Goal: Task Accomplishment & Management: Manage account settings

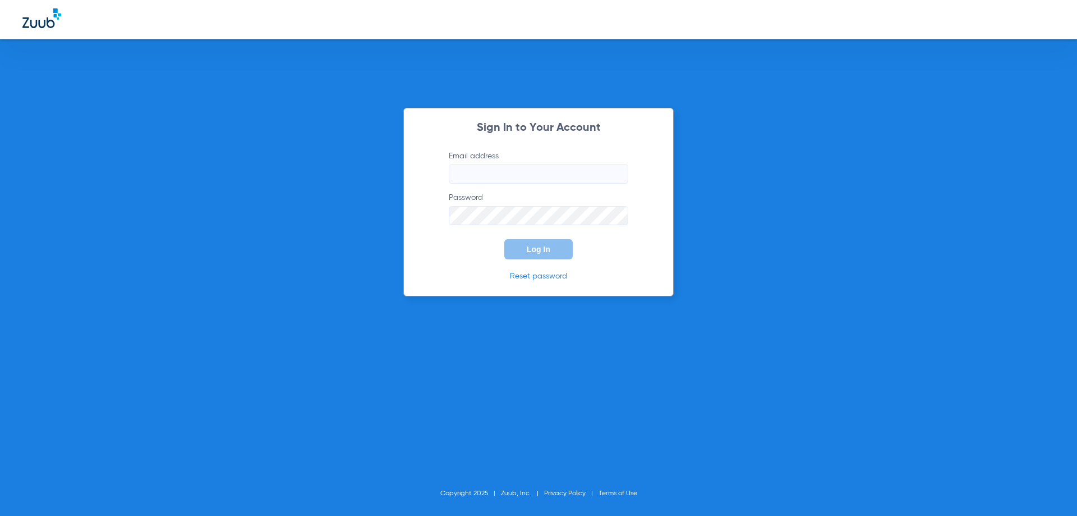
type input "[PERSON_NAME][EMAIL_ADDRESS][DOMAIN_NAME]"
click at [571, 176] on input "[PERSON_NAME][EMAIL_ADDRESS][DOMAIN_NAME]" at bounding box center [539, 173] width 180 height 19
click at [558, 253] on button "Log In" at bounding box center [538, 249] width 68 height 20
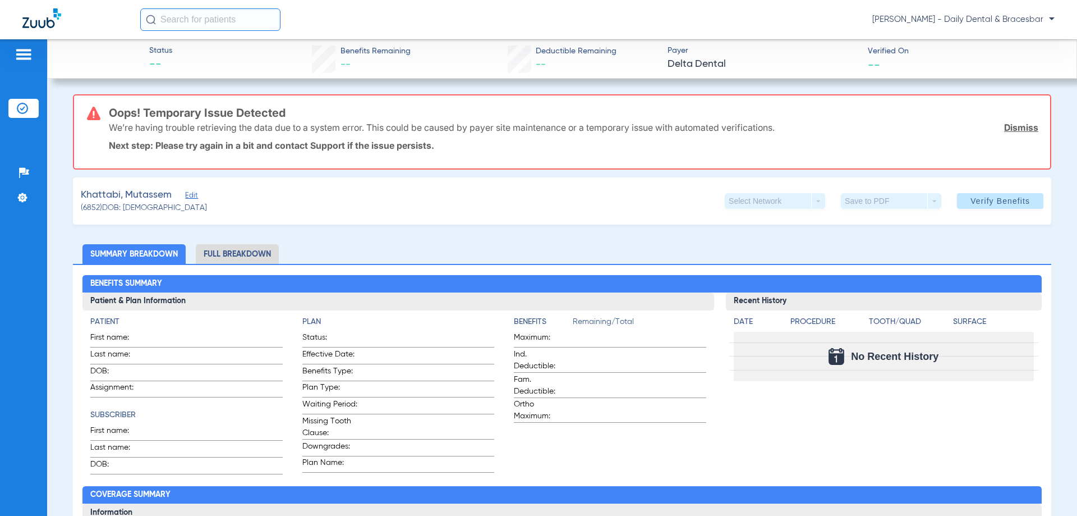
click at [1045, 20] on span "Jessica Senser - Daily Dental & Bracesbar" at bounding box center [964, 19] width 182 height 11
click at [1008, 38] on span "Log out" at bounding box center [1022, 40] width 44 height 8
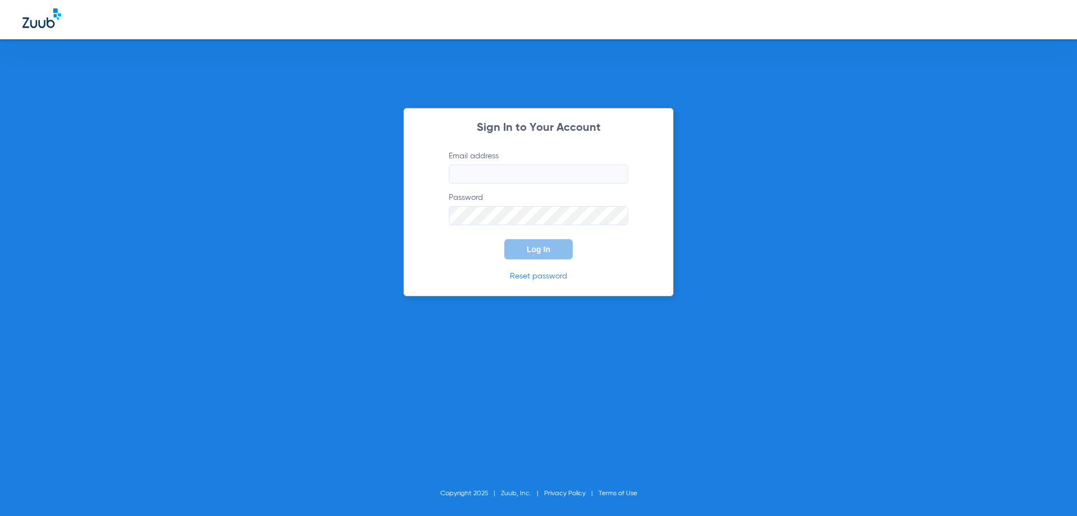
type input "[PERSON_NAME][EMAIL_ADDRESS][DOMAIN_NAME]"
click at [584, 168] on input "[PERSON_NAME][EMAIL_ADDRESS][DOMAIN_NAME]" at bounding box center [539, 173] width 180 height 19
click at [538, 173] on input "[PERSON_NAME][EMAIL_ADDRESS][DOMAIN_NAME]" at bounding box center [539, 173] width 180 height 19
click at [538, 172] on input "[PERSON_NAME][EMAIL_ADDRESS][DOMAIN_NAME]" at bounding box center [539, 173] width 180 height 19
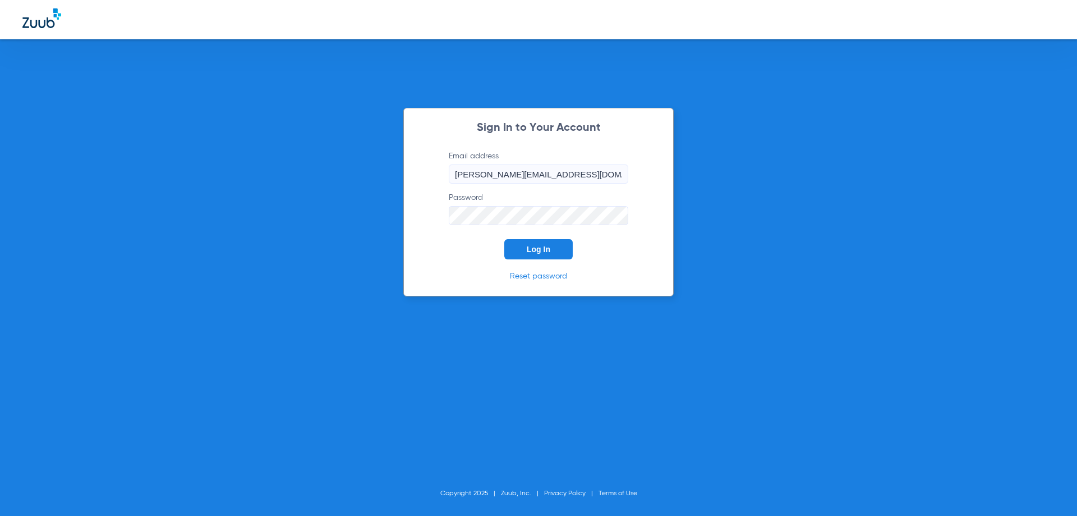
click at [562, 176] on input "[PERSON_NAME][EMAIL_ADDRESS][DOMAIN_NAME]" at bounding box center [539, 173] width 180 height 19
type input "s"
type input "ar"
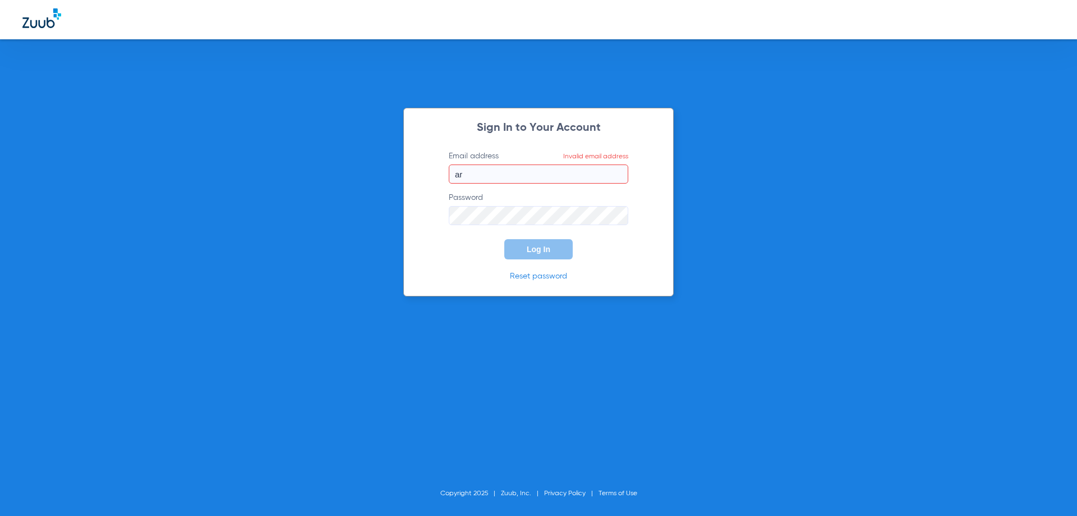
click at [432, 221] on form "Email address Invalid email address ar Password Log In" at bounding box center [538, 204] width 213 height 109
drag, startPoint x: 584, startPoint y: 182, endPoint x: 602, endPoint y: 165, distance: 24.6
click at [602, 165] on input "[PERSON_NAME][EMAIL_ADDRESS][DOMAIN_NAME]" at bounding box center [539, 173] width 180 height 19
click at [595, 173] on input "[PERSON_NAME][EMAIL_ADDRESS][DOMAIN_NAME]" at bounding box center [539, 173] width 180 height 19
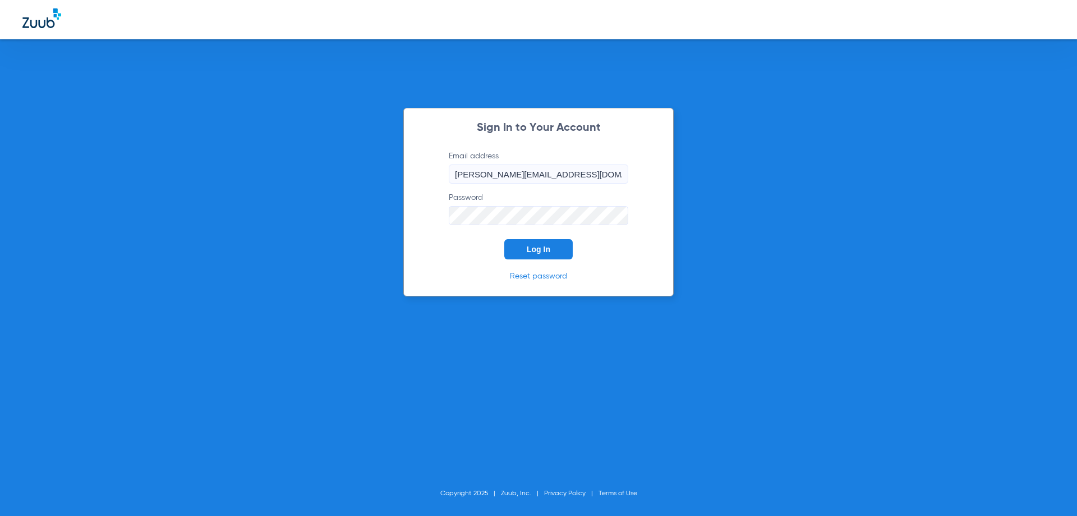
click at [595, 173] on input "[PERSON_NAME][EMAIL_ADDRESS][DOMAIN_NAME]" at bounding box center [539, 173] width 180 height 19
click at [587, 179] on input "[PERSON_NAME][EMAIL_ADDRESS][DOMAIN_NAME]" at bounding box center [539, 173] width 180 height 19
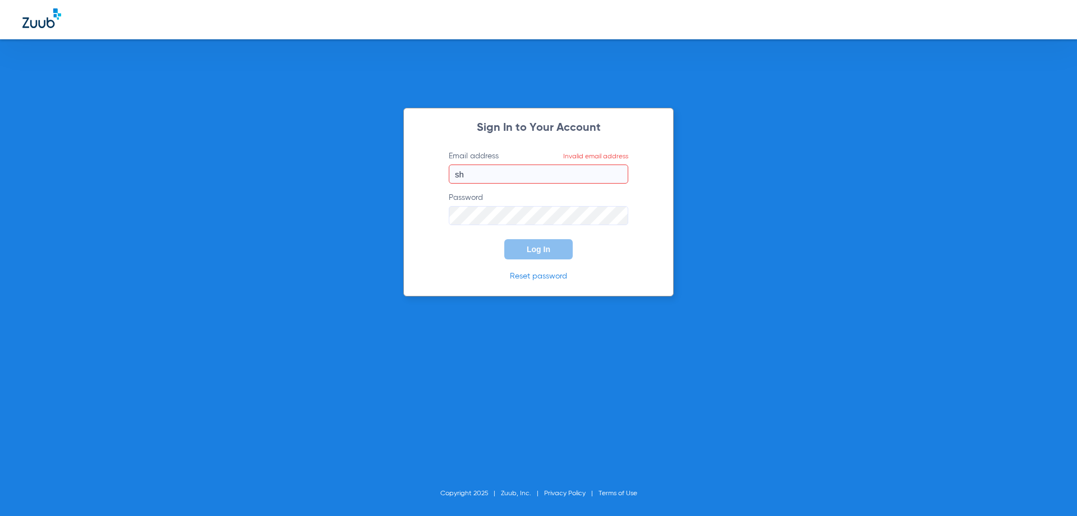
type input "s"
type input "ariel"
click at [511, 180] on input "ariel" at bounding box center [539, 173] width 180 height 19
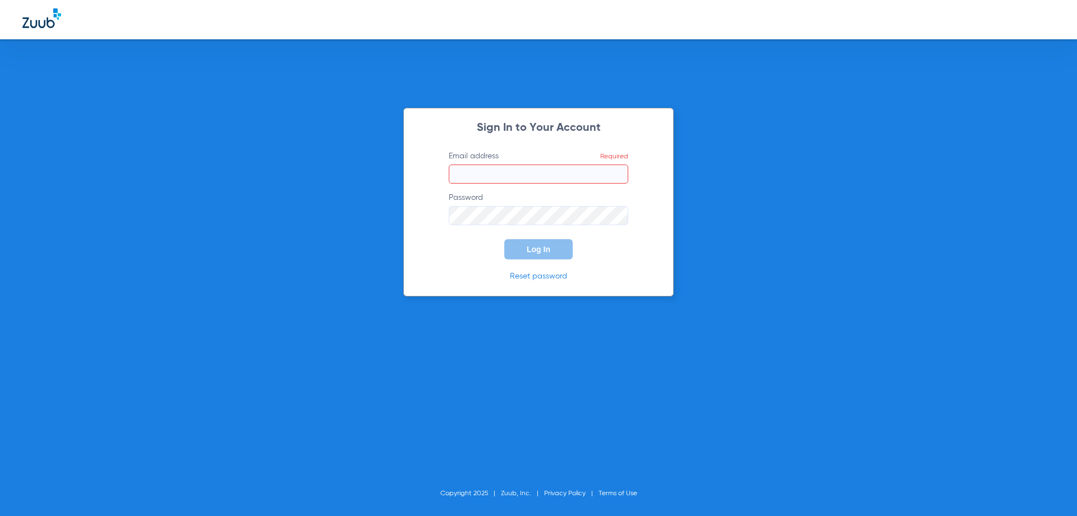
click at [429, 214] on div "Sign In to Your Account Email address Required Password Log In Reset password" at bounding box center [538, 202] width 270 height 189
drag, startPoint x: 536, startPoint y: 157, endPoint x: 527, endPoint y: 171, distance: 16.5
click at [536, 157] on label "Email address Required" at bounding box center [539, 166] width 180 height 33
click at [536, 164] on input "Email address Required" at bounding box center [539, 173] width 180 height 19
click at [526, 171] on input "Email address Required" at bounding box center [539, 173] width 180 height 19
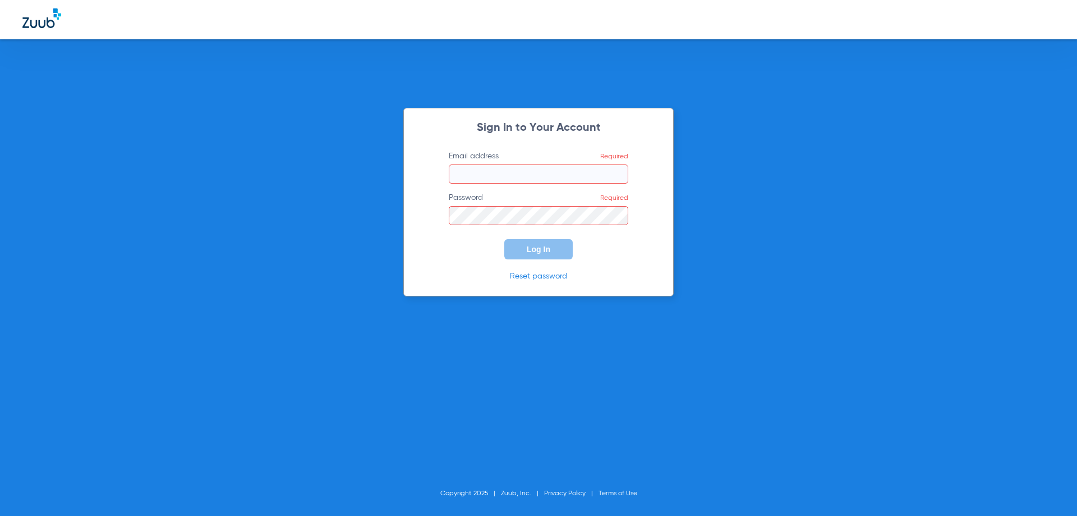
click at [526, 171] on input "Email address Required" at bounding box center [539, 173] width 180 height 19
